Goal: Transaction & Acquisition: Purchase product/service

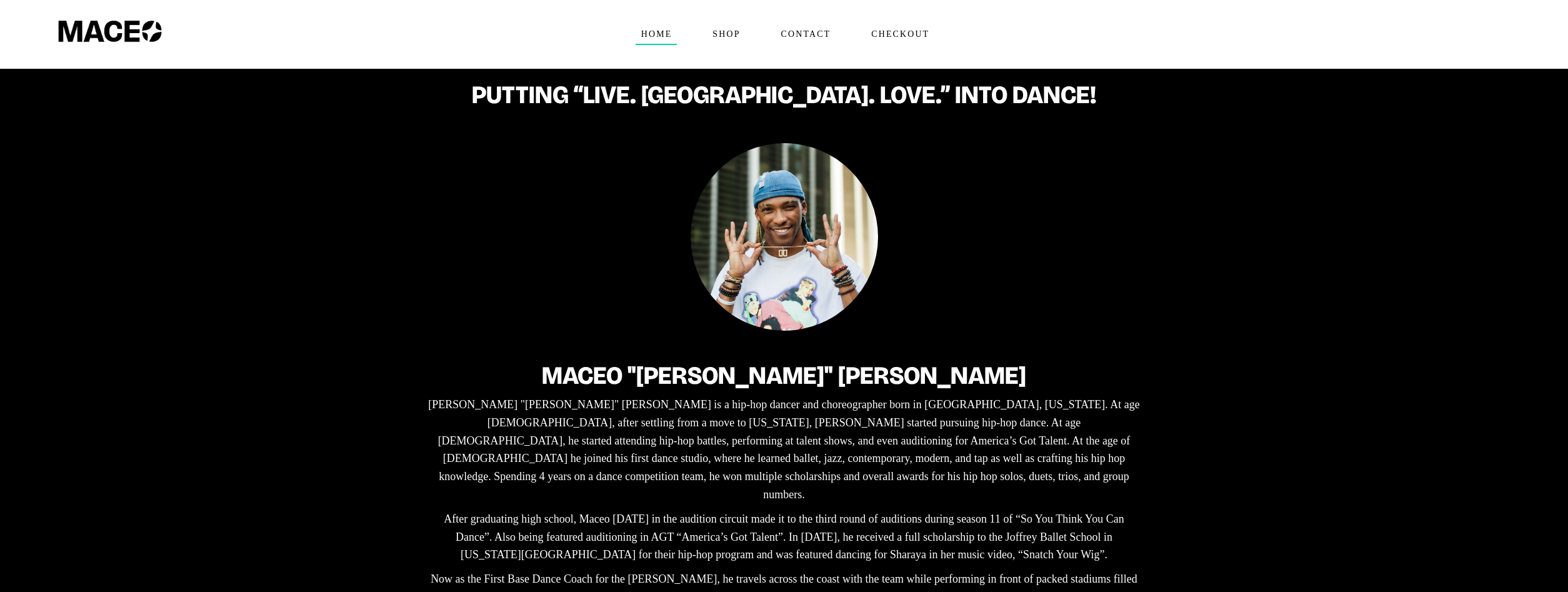
drag, startPoint x: 1114, startPoint y: 378, endPoint x: 997, endPoint y: -53, distance: 446.6
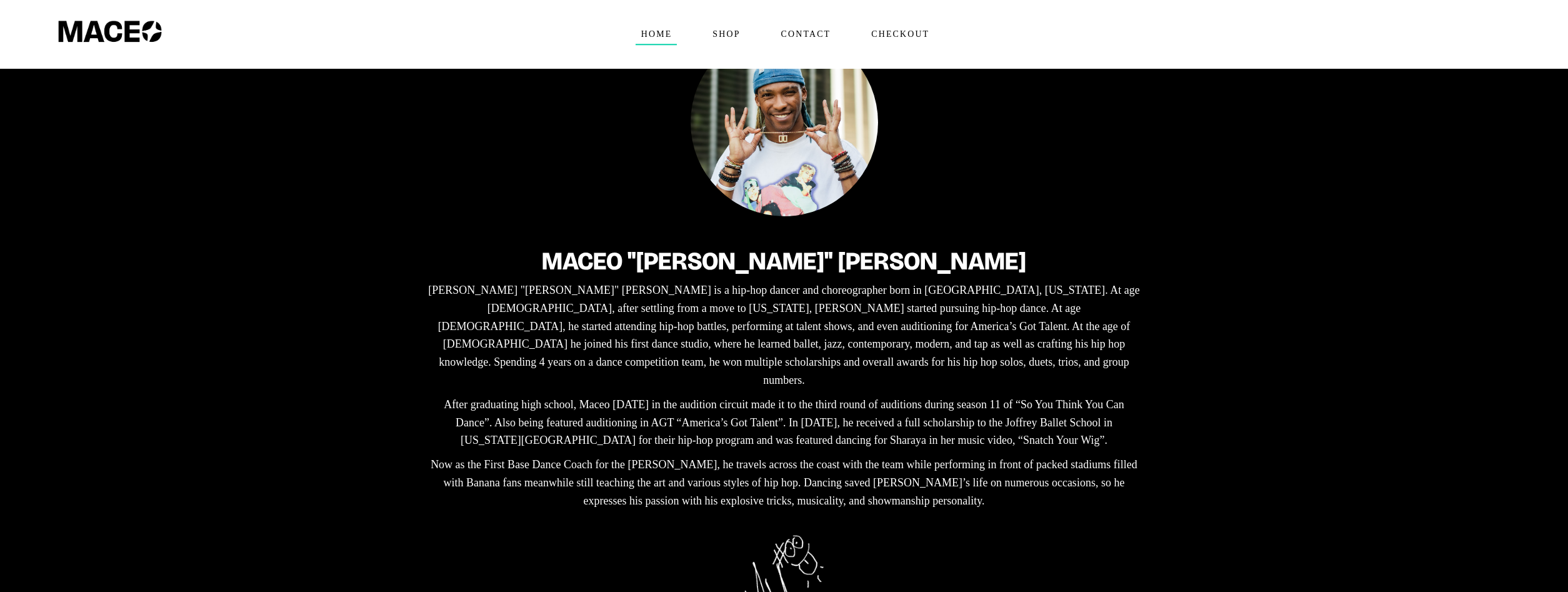
scroll to position [255, 0]
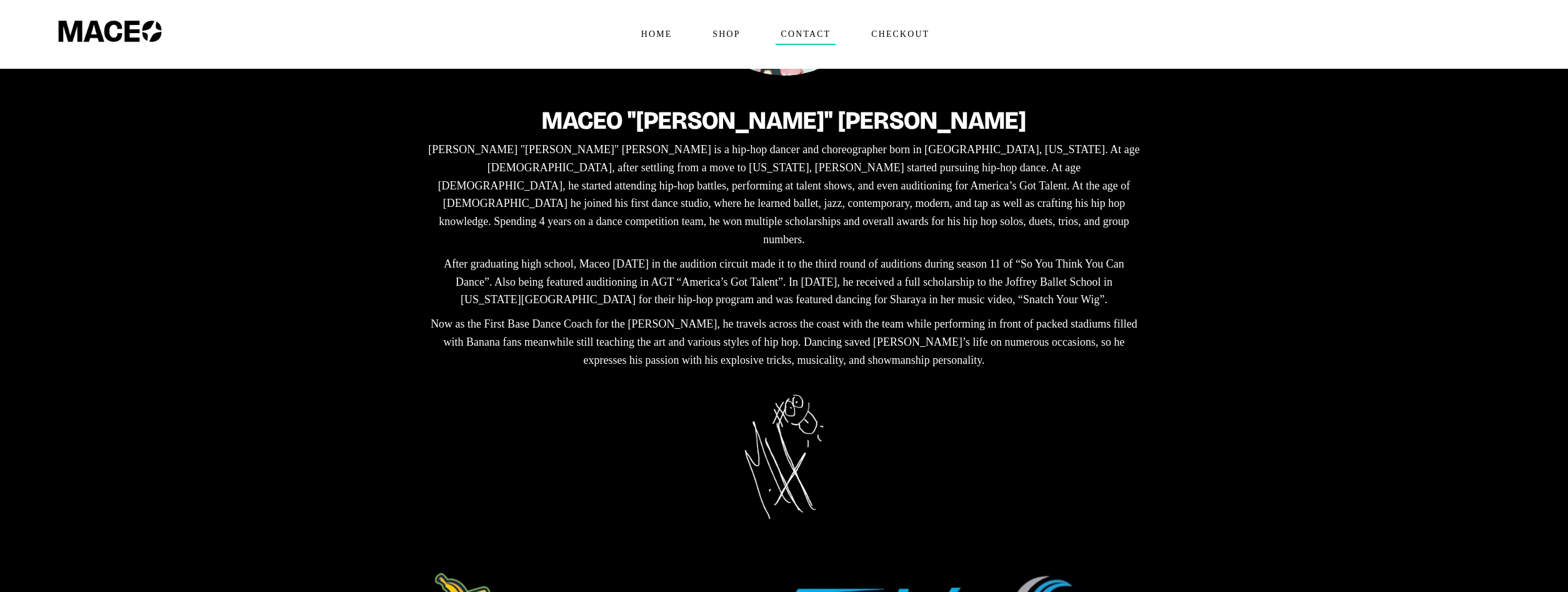
click at [825, 40] on span "Contact" at bounding box center [805, 34] width 60 height 20
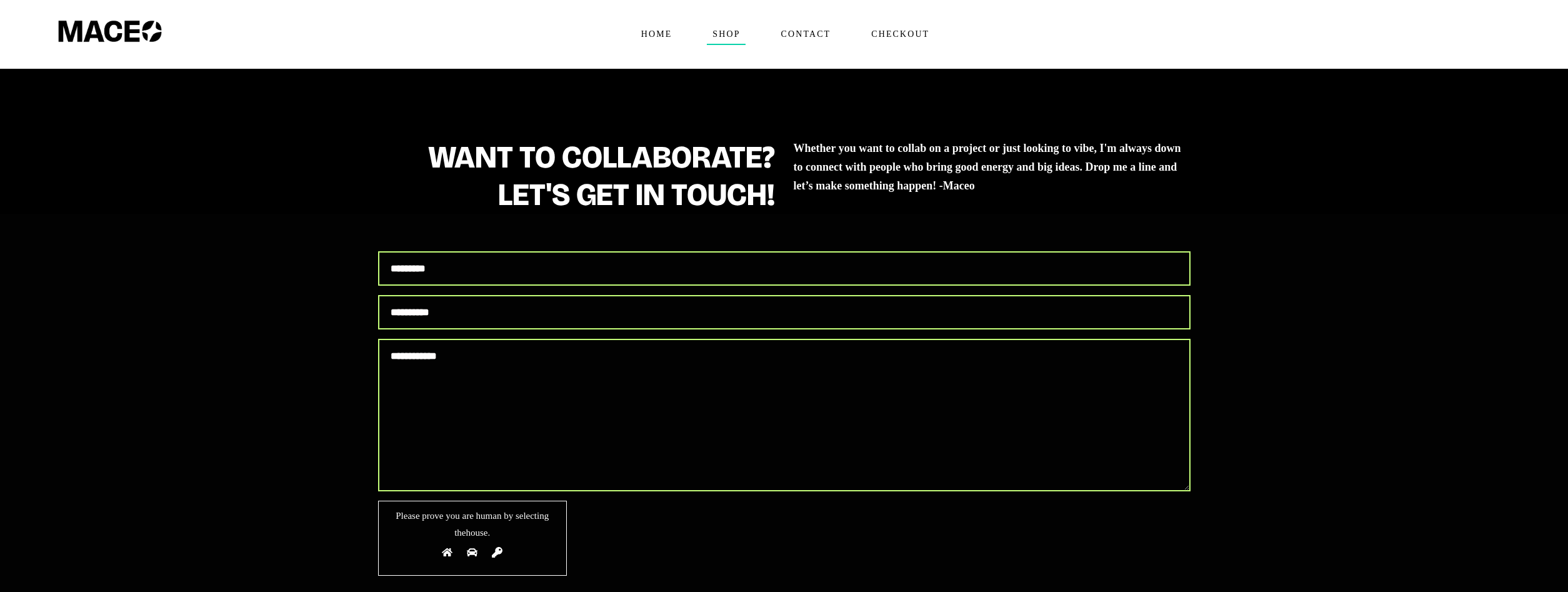
click at [734, 38] on span "Shop" at bounding box center [726, 34] width 38 height 20
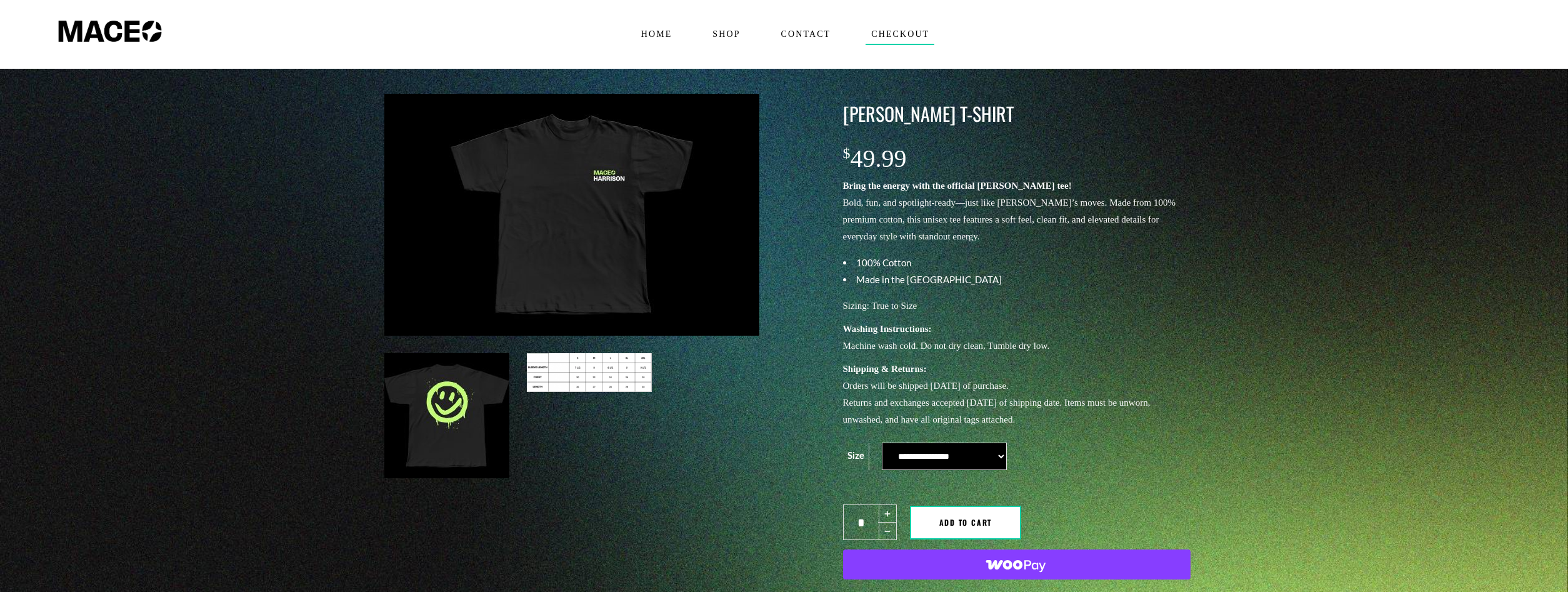
click at [875, 37] on span "Checkout" at bounding box center [900, 34] width 68 height 20
